Goal: Task Accomplishment & Management: Use online tool/utility

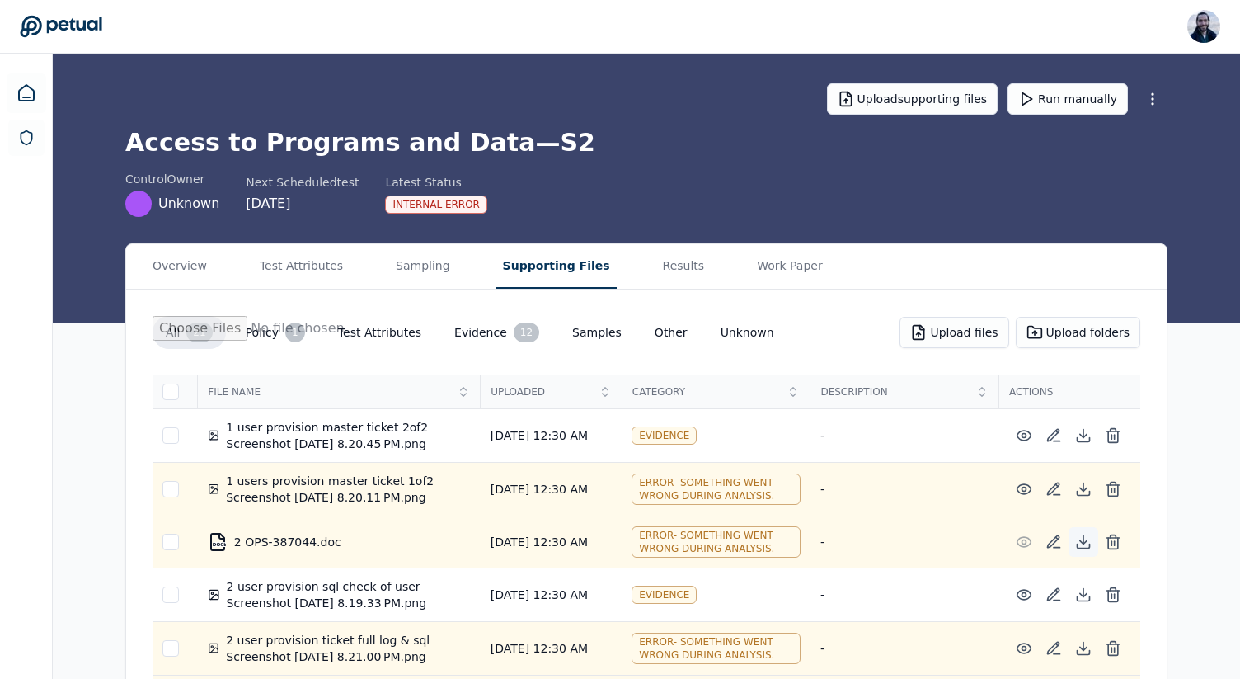
click at [1079, 538] on icon at bounding box center [1083, 541] width 16 height 16
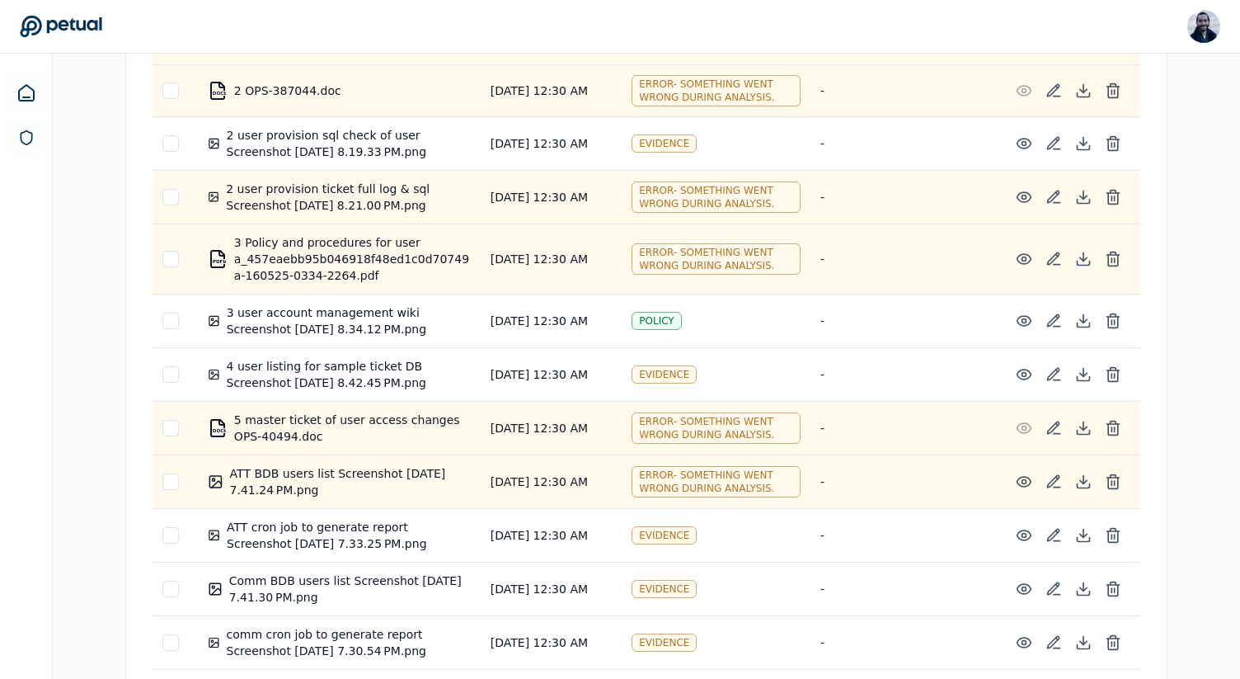
scroll to position [469, 0]
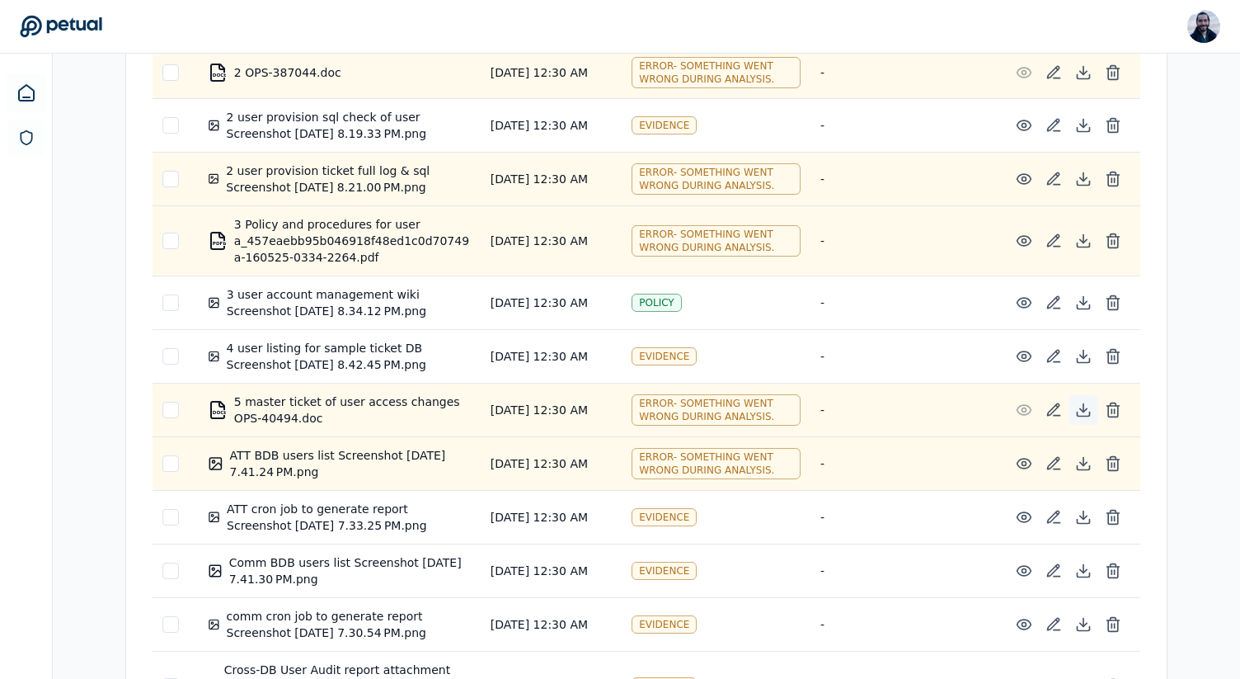
click at [1082, 411] on icon at bounding box center [1082, 409] width 7 height 3
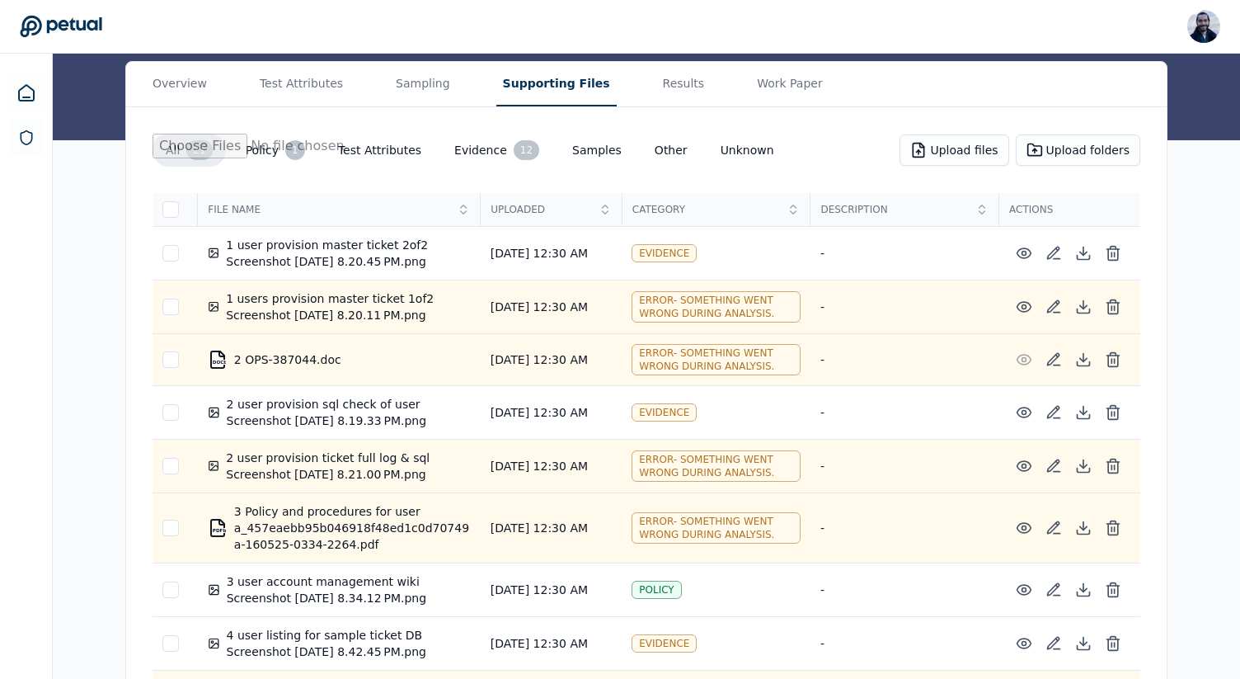
scroll to position [63, 0]
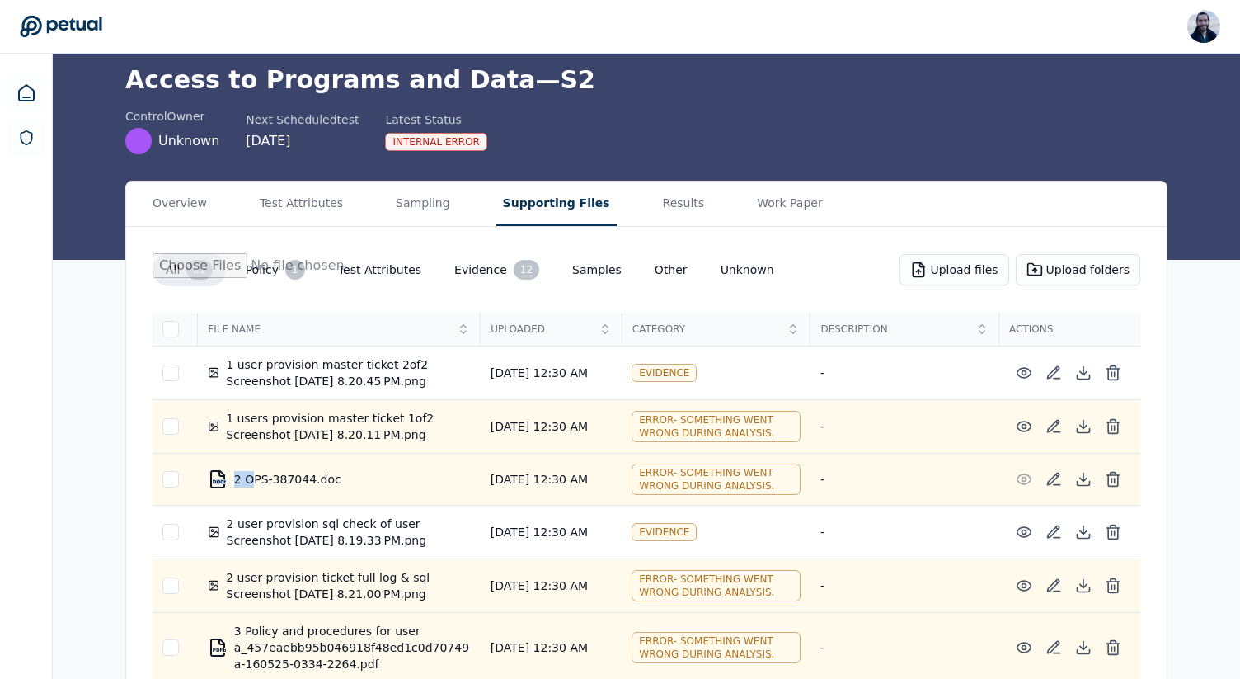
drag, startPoint x: 354, startPoint y: 484, endPoint x: 251, endPoint y: 485, distance: 103.1
click at [251, 485] on div "DOCbabababa 2 OPS-387044.doc" at bounding box center [339, 479] width 263 height 20
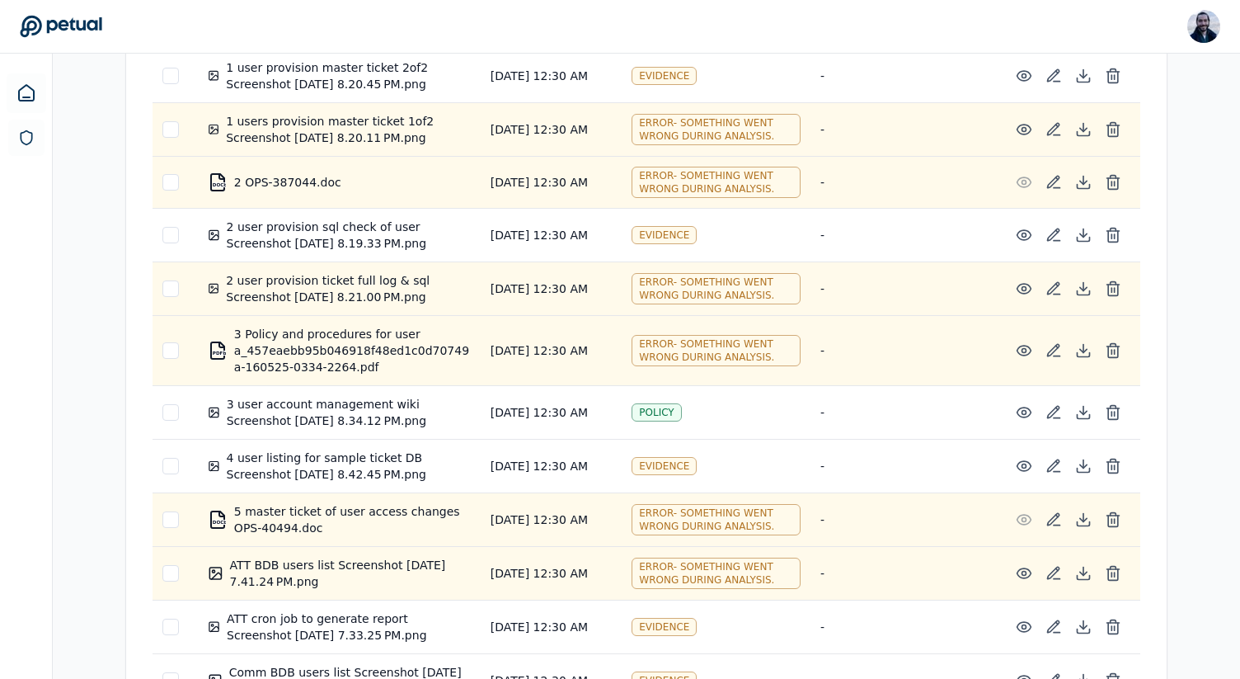
scroll to position [346, 0]
